Goal: Transaction & Acquisition: Purchase product/service

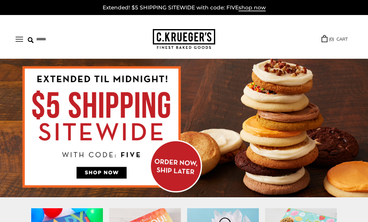
click at [22, 39] on button "Open navigation" at bounding box center [19, 39] width 7 height 5
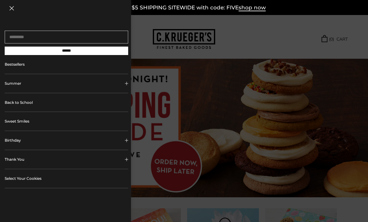
click at [100, 103] on link "Back to School" at bounding box center [67, 102] width 124 height 19
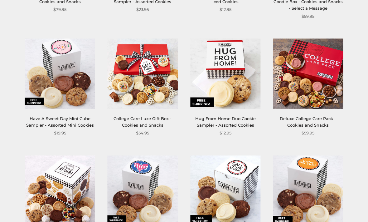
scroll to position [421, 0]
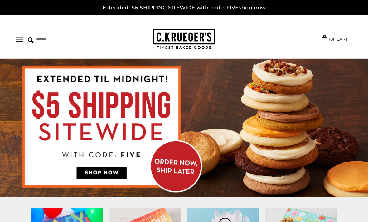
click at [21, 38] on button "Open navigation" at bounding box center [19, 39] width 7 height 5
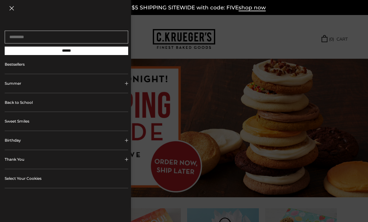
click at [96, 124] on link "Sweet Smiles" at bounding box center [67, 121] width 124 height 19
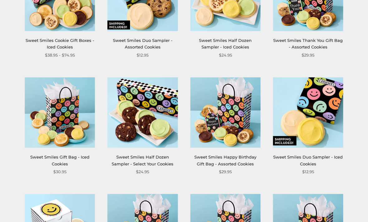
scroll to position [407, 0]
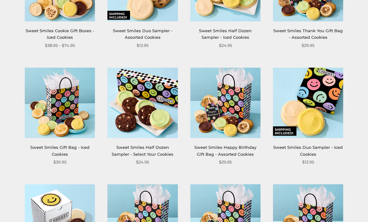
click at [42, 136] on img at bounding box center [60, 102] width 70 height 70
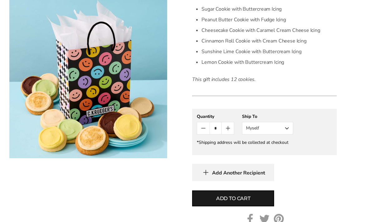
scroll to position [218, 0]
click at [285, 130] on button "Myself" at bounding box center [267, 128] width 51 height 12
click at [271, 153] on button "Other Recipient" at bounding box center [268, 150] width 51 height 11
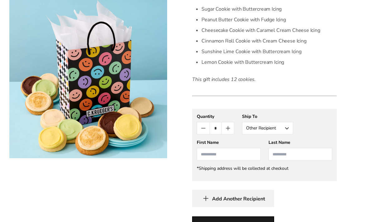
click at [224, 155] on input "First Name" at bounding box center [229, 154] width 64 height 12
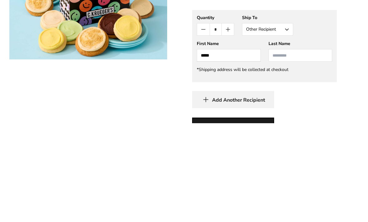
type input "*****"
click at [286, 148] on input "Last Name" at bounding box center [301, 154] width 64 height 12
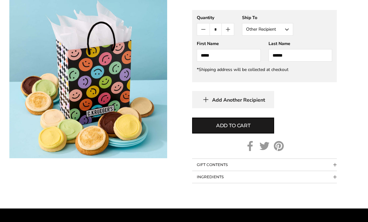
type input "******"
click at [233, 128] on span "Add to cart" at bounding box center [233, 125] width 34 height 7
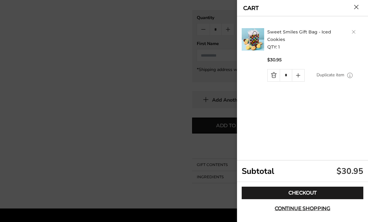
click at [305, 199] on link "Checkout" at bounding box center [303, 192] width 122 height 12
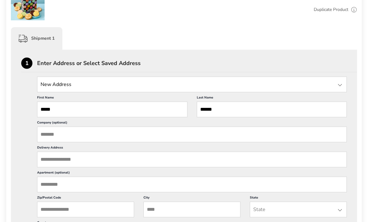
scroll to position [139, 0]
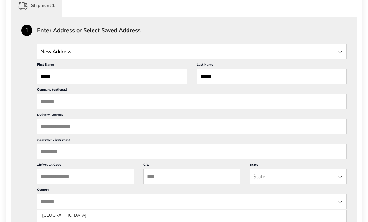
scroll to position [164, 0]
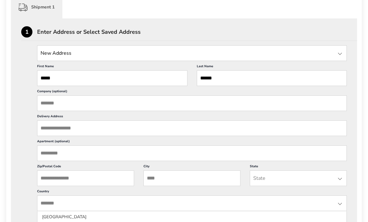
click at [111, 57] on input "State" at bounding box center [192, 53] width 310 height 16
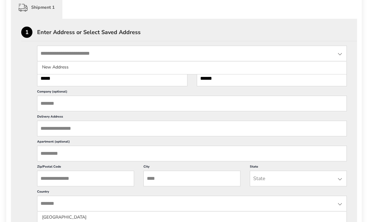
click at [134, 84] on input "*****" at bounding box center [112, 79] width 150 height 16
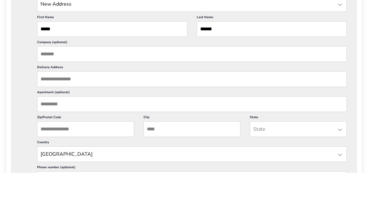
click at [121, 120] on input "Delivery Address" at bounding box center [192, 128] width 310 height 16
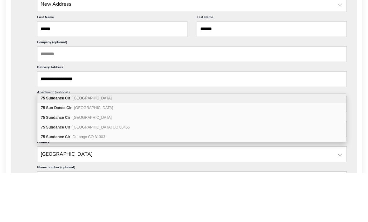
scroll to position [0, 0]
type input "**********"
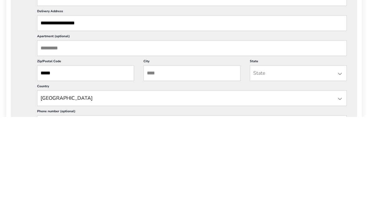
type input "*****"
click at [218, 170] on input "City" at bounding box center [192, 178] width 97 height 16
type input "*********"
click at [288, 170] on input "State" at bounding box center [298, 178] width 97 height 16
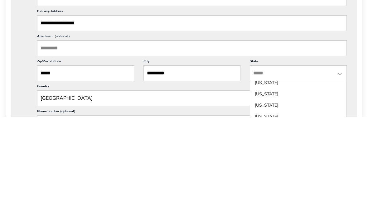
scroll to position [71, 0]
click at [272, 194] on li "[US_STATE]" at bounding box center [298, 199] width 96 height 11
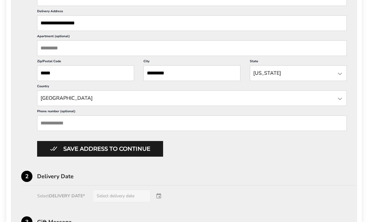
click at [173, 131] on input "Phone number (optional)" at bounding box center [192, 123] width 310 height 16
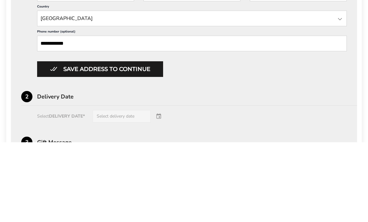
type input "**********"
click at [135, 141] on button "Save address to continue" at bounding box center [100, 149] width 126 height 16
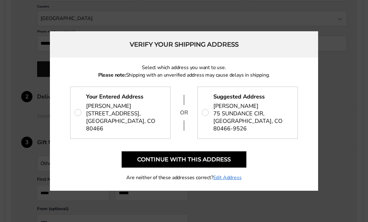
click at [216, 167] on button "Continue with this address" at bounding box center [184, 159] width 125 height 16
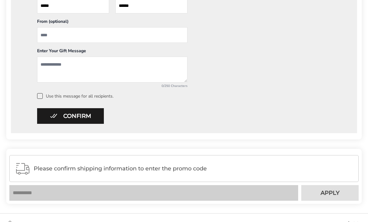
click at [167, 171] on span "Please confirm shipping information to enter the promo code" at bounding box center [194, 168] width 320 height 6
click at [66, 120] on button "Confirm" at bounding box center [70, 116] width 67 height 16
click at [83, 67] on textarea "Add a message" at bounding box center [112, 70] width 150 height 26
click at [136, 37] on input "From" at bounding box center [112, 35] width 150 height 16
type input "**********"
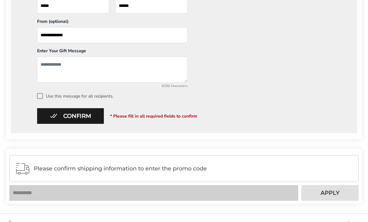
click at [104, 65] on textarea "Add a message" at bounding box center [112, 70] width 150 height 26
type textarea "**********"
click at [76, 117] on button "Confirm" at bounding box center [70, 116] width 67 height 16
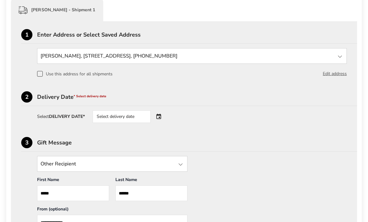
scroll to position [151, 0]
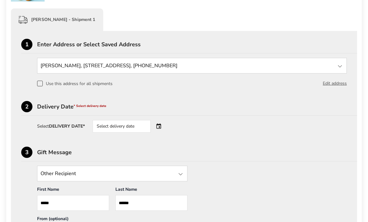
click at [143, 126] on div "Select delivery date" at bounding box center [122, 126] width 58 height 12
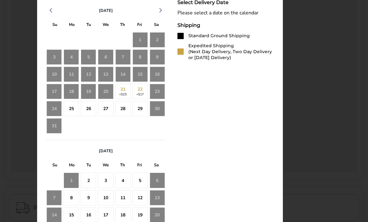
scroll to position [312, 0]
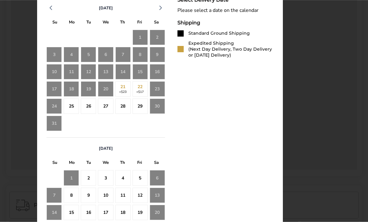
click at [160, 91] on div "23" at bounding box center [157, 88] width 15 height 15
click at [69, 109] on div "25" at bounding box center [71, 106] width 15 height 15
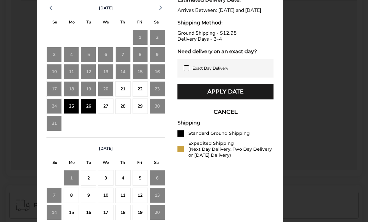
click at [222, 99] on button "Apply Date" at bounding box center [226, 92] width 96 height 16
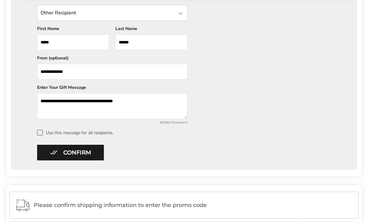
click at [42, 134] on span at bounding box center [40, 133] width 6 height 6
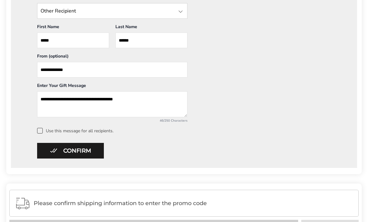
scroll to position [314, 0]
click at [40, 133] on span at bounding box center [40, 131] width 6 height 6
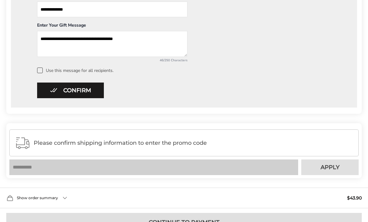
scroll to position [374, 0]
click at [79, 94] on button "Confirm" at bounding box center [70, 90] width 67 height 16
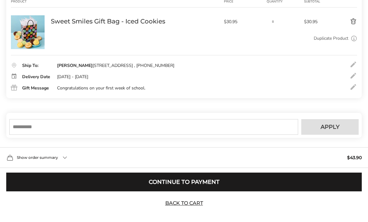
click at [129, 135] on input "text" at bounding box center [153, 127] width 289 height 16
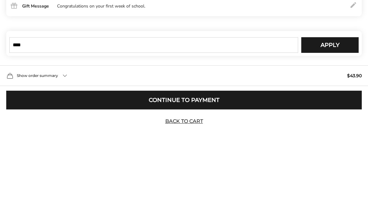
type input "****"
click at [328, 124] on span "Apply" at bounding box center [330, 127] width 19 height 6
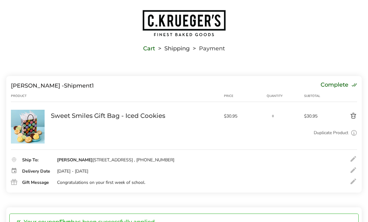
scroll to position [0, 0]
